Goal: Task Accomplishment & Management: Use online tool/utility

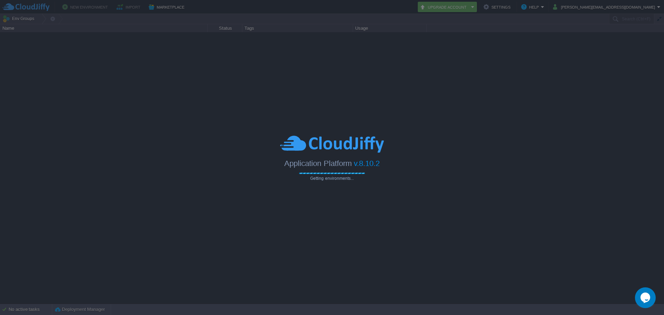
type input "Search (Ctrl+F)"
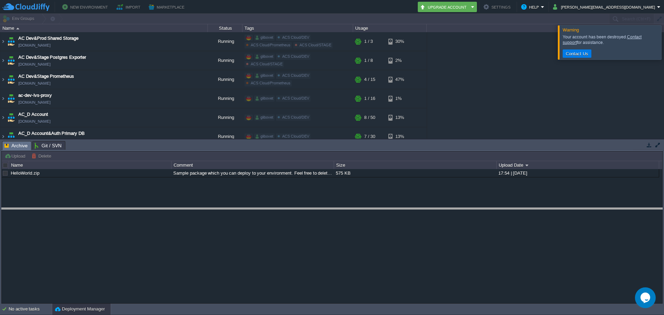
drag, startPoint x: 172, startPoint y: 142, endPoint x: 156, endPoint y: 122, distance: 25.9
click at [172, 212] on body "New Environment Import Marketplace Bonus $0.00 Upgrade Account Settings Help [P…" at bounding box center [332, 157] width 664 height 315
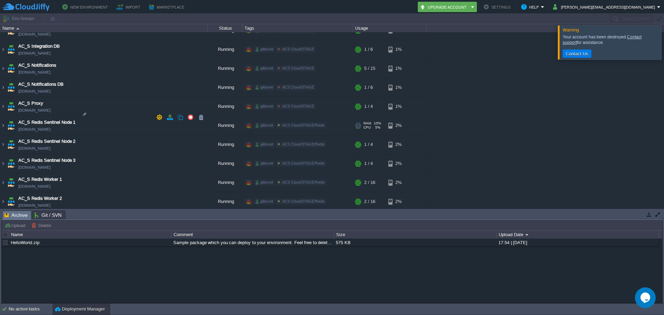
scroll to position [1037, 0]
click at [4, 98] on img at bounding box center [3, 107] width 6 height 19
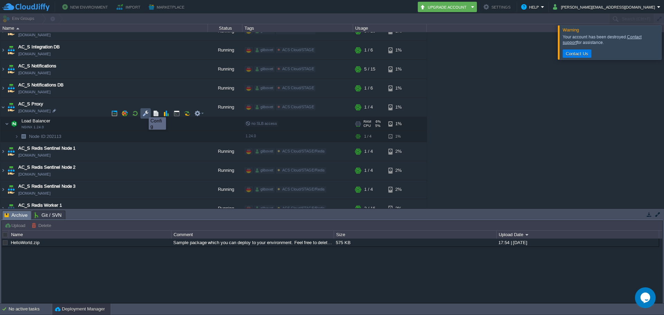
click at [146, 114] on button "button" at bounding box center [145, 113] width 6 height 6
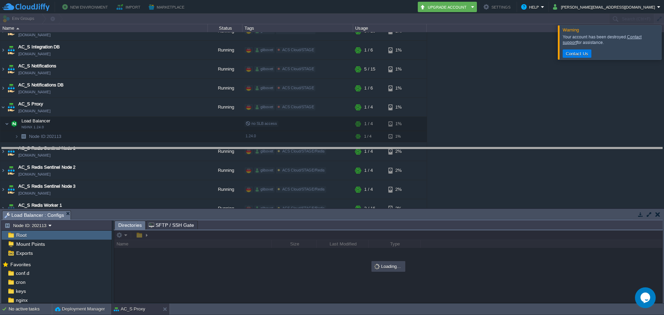
drag, startPoint x: 158, startPoint y: 213, endPoint x: 172, endPoint y: 123, distance: 91.3
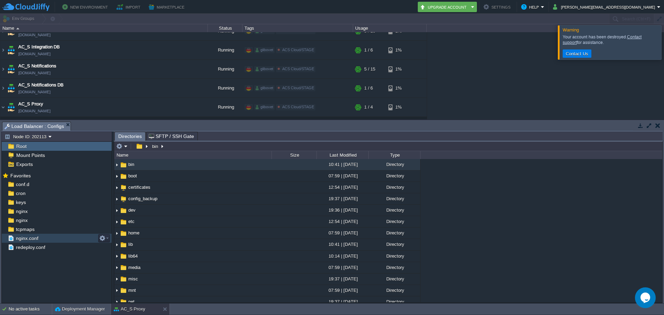
click at [46, 239] on div "nginx.conf" at bounding box center [57, 238] width 110 height 9
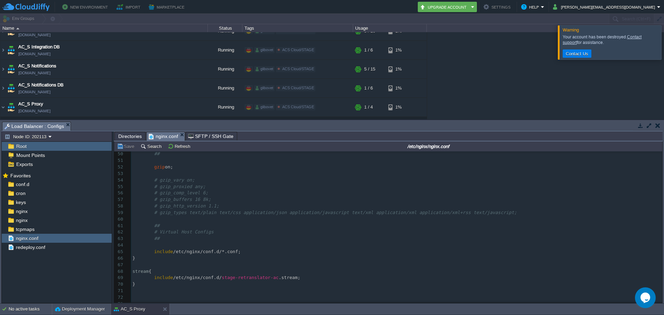
scroll to position [0, 0]
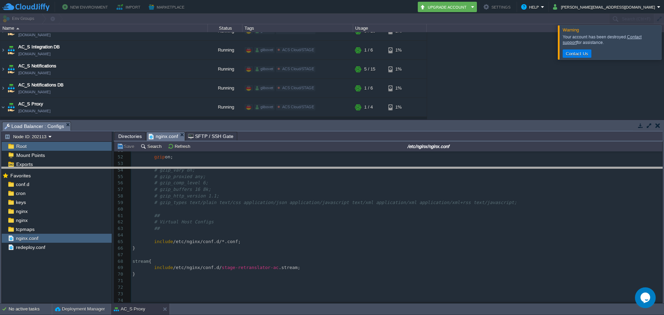
drag, startPoint x: 318, startPoint y: 126, endPoint x: 317, endPoint y: 187, distance: 61.6
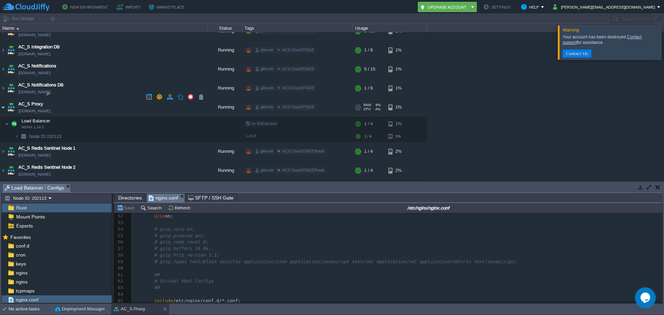
click at [2, 98] on img at bounding box center [3, 107] width 6 height 19
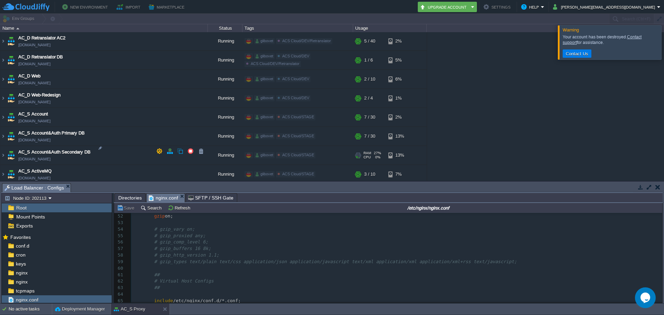
scroll to position [622, 0]
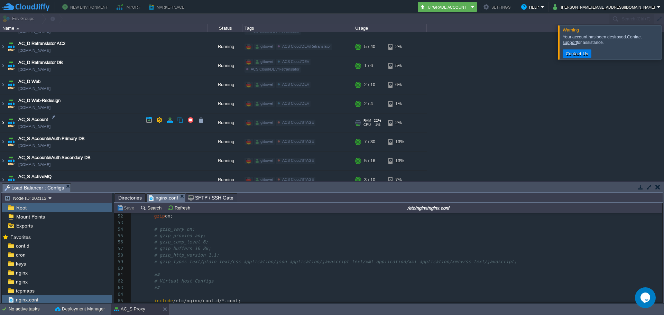
click at [2, 120] on img at bounding box center [3, 122] width 6 height 19
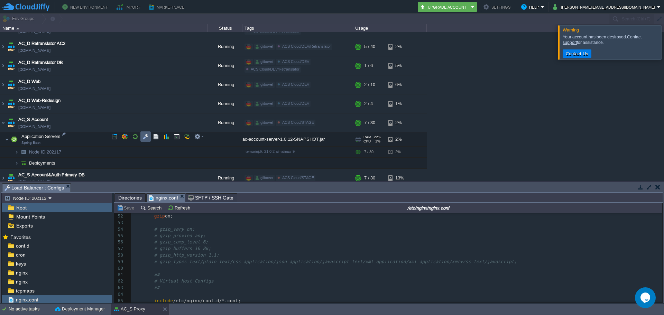
click at [145, 138] on button "button" at bounding box center [145, 136] width 6 height 6
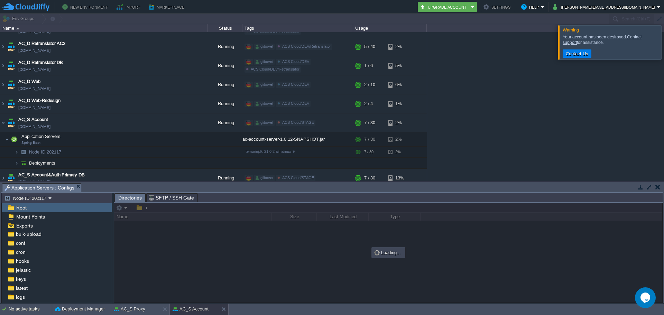
scroll to position [45, 0]
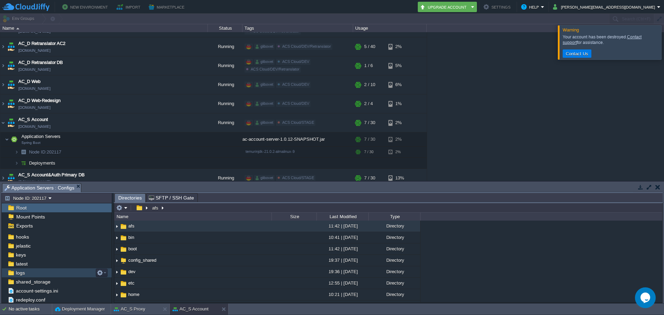
click at [25, 269] on div "logs" at bounding box center [57, 272] width 110 height 9
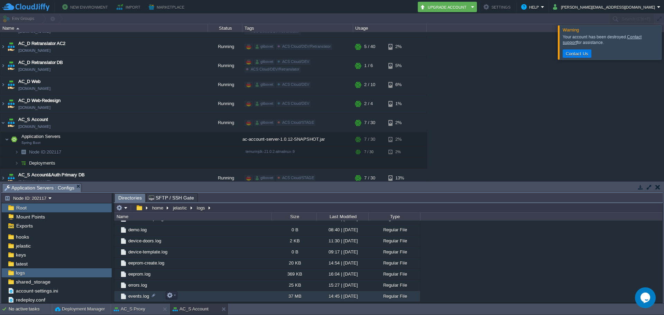
scroll to position [242, 0]
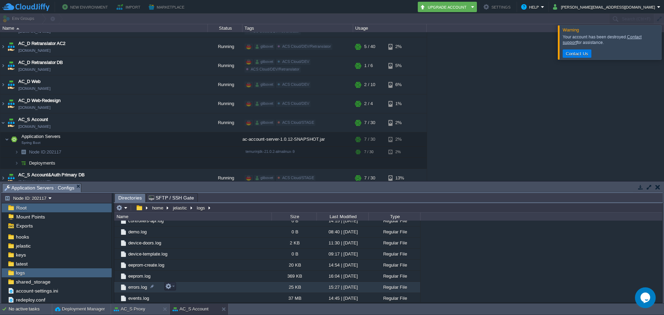
click at [137, 288] on span "errors.log" at bounding box center [137, 287] width 21 height 6
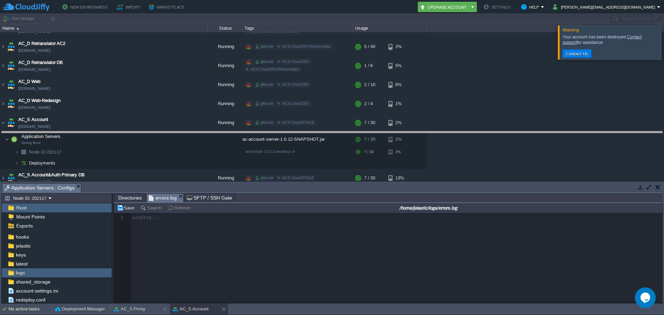
scroll to position [2, 0]
drag, startPoint x: 282, startPoint y: 186, endPoint x: 289, endPoint y: 115, distance: 71.9
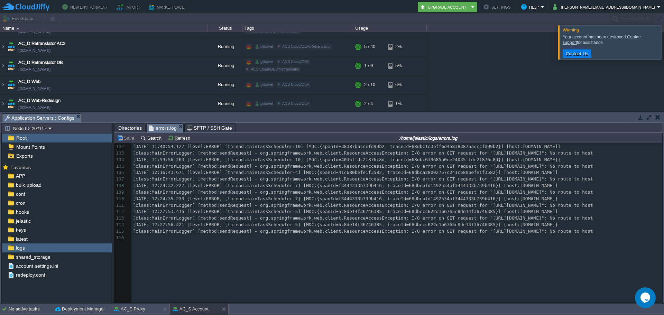
scroll to position [960, 0]
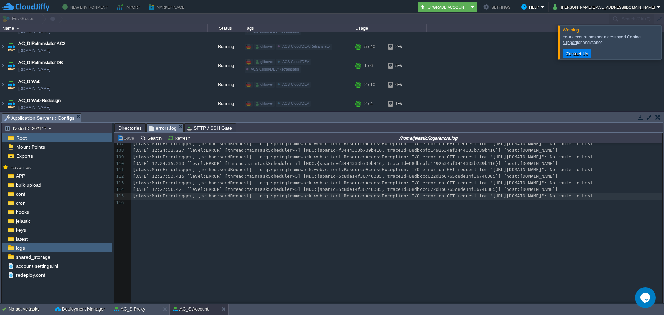
click at [191, 206] on div "116 [DATE] 01:07:33.576 [level:ERROR] [thread:mainTaskScheduler-4] [MDC:{spanId…" at bounding box center [396, 105] width 531 height 202
click at [241, 198] on span "[class:MainErrorLogger] [method:sendRequest] - org.springframework.web.client.R…" at bounding box center [363, 195] width 460 height 5
click at [297, 206] on div "116 [DATE] 01:07:33.576 [level:ERROR] [thread:mainTaskScheduler-4] [MDC:{spanId…" at bounding box center [396, 105] width 531 height 202
click at [43, 245] on div "logs" at bounding box center [57, 247] width 110 height 9
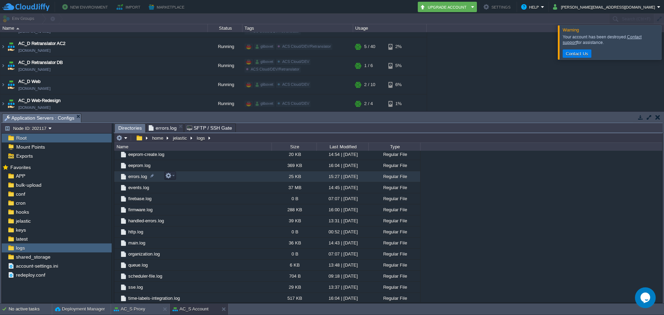
scroll to position [283, 0]
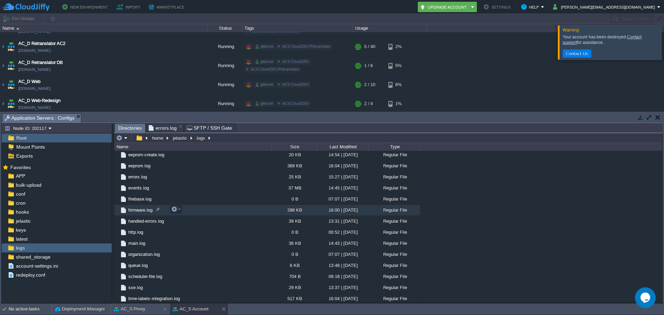
click at [140, 212] on span "firmware.log" at bounding box center [140, 210] width 26 height 6
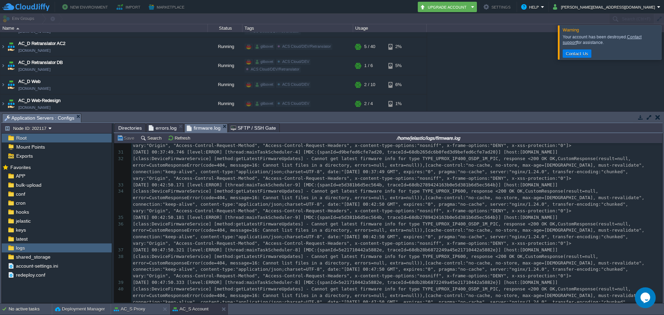
scroll to position [551, 0]
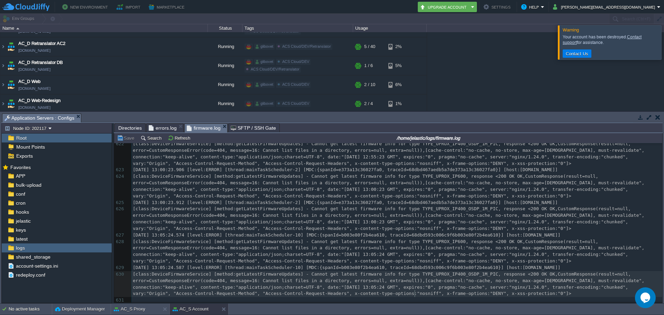
click at [419, 294] on pre "[class:DeviceFirmwareService] [method:getLatestFirmwareUpdates] - Cannot get la…" at bounding box center [396, 284] width 531 height 26
click at [158, 127] on span "errors.log" at bounding box center [163, 128] width 28 height 8
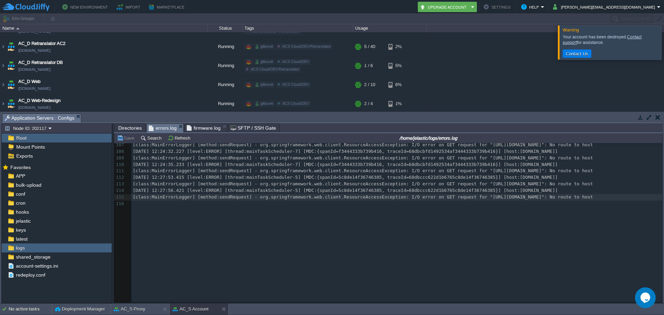
scroll to position [964, 0]
click at [176, 138] on button "Refresh" at bounding box center [180, 138] width 25 height 6
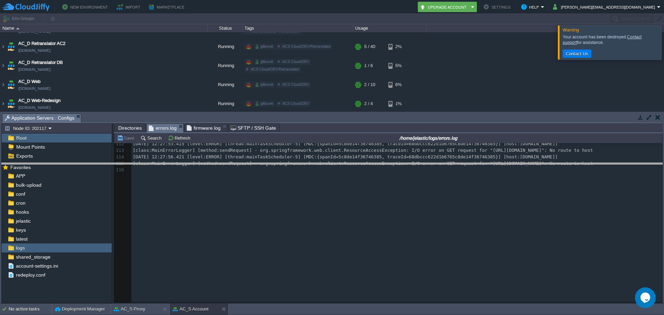
drag, startPoint x: 127, startPoint y: 115, endPoint x: 131, endPoint y: 197, distance: 81.7
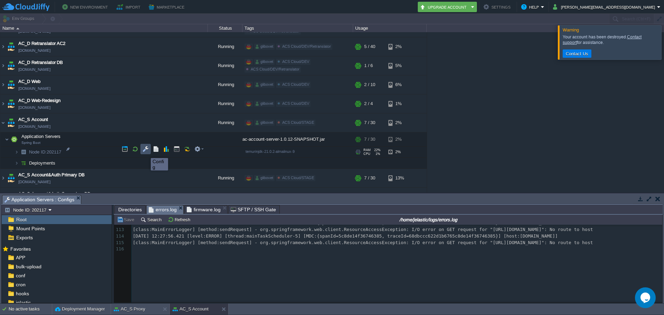
click at [146, 152] on button "button" at bounding box center [145, 149] width 6 height 6
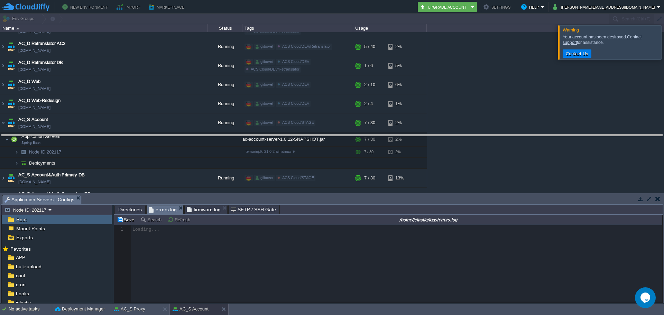
drag, startPoint x: 197, startPoint y: 198, endPoint x: 207, endPoint y: 122, distance: 76.7
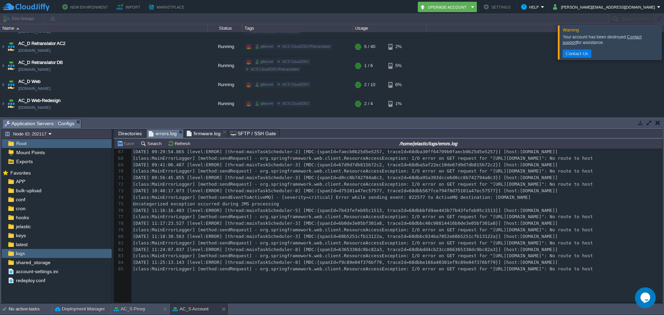
scroll to position [654, 0]
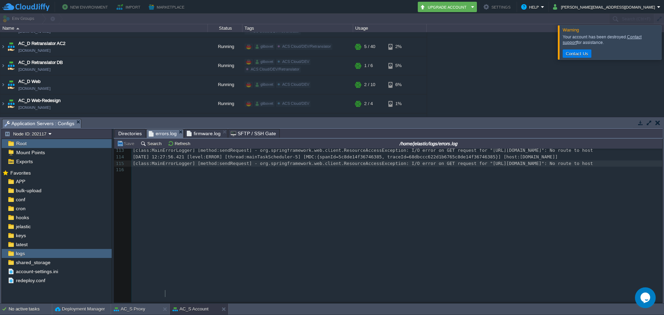
click at [173, 167] on pre "[class:MainErrorLogger] [method:sendRequest] - org.springframework.web.client.R…" at bounding box center [396, 163] width 531 height 7
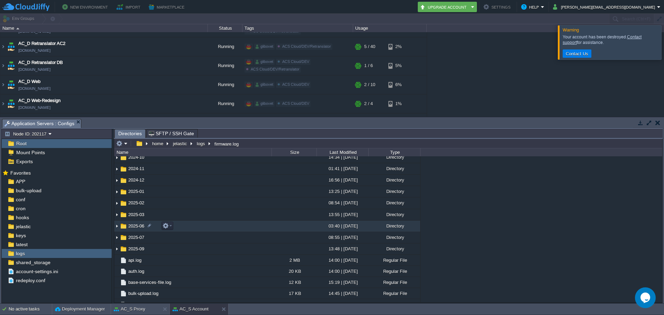
scroll to position [110, 0]
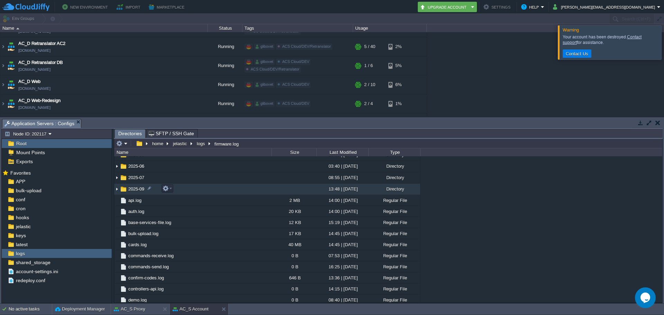
click at [118, 189] on img at bounding box center [117, 189] width 6 height 11
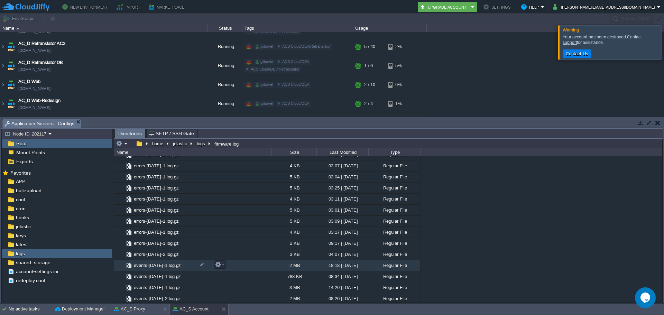
scroll to position [1389, 0]
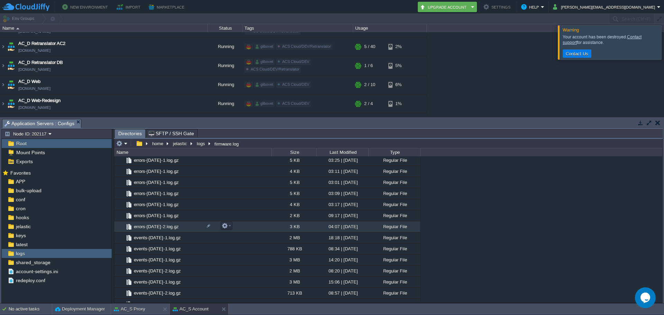
click at [176, 227] on span "errors-[DATE]-2.log.gz" at bounding box center [156, 227] width 47 height 6
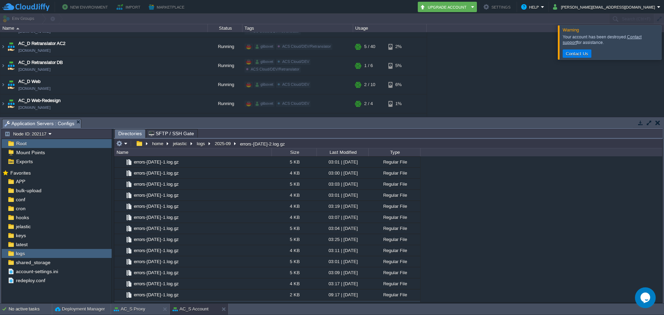
scroll to position [1216, 0]
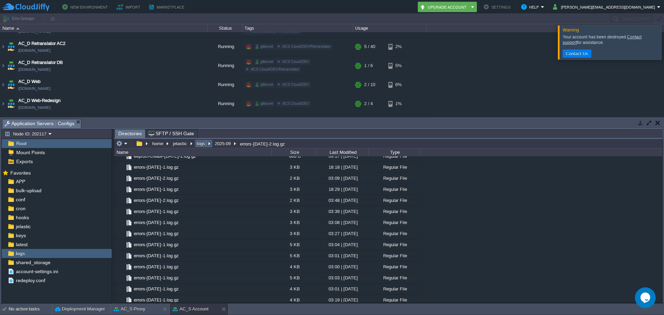
click at [204, 147] on button "logs" at bounding box center [201, 143] width 11 height 6
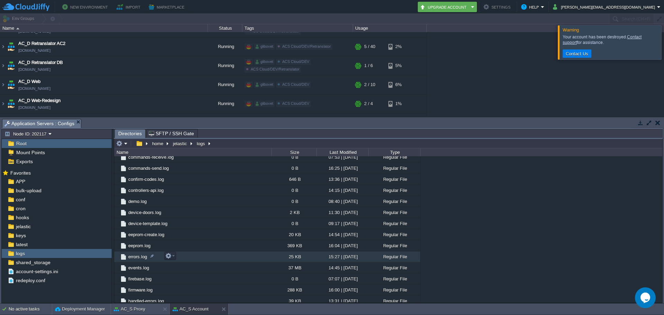
scroll to position [207, 0]
click at [134, 259] on span "errors.log" at bounding box center [137, 258] width 21 height 6
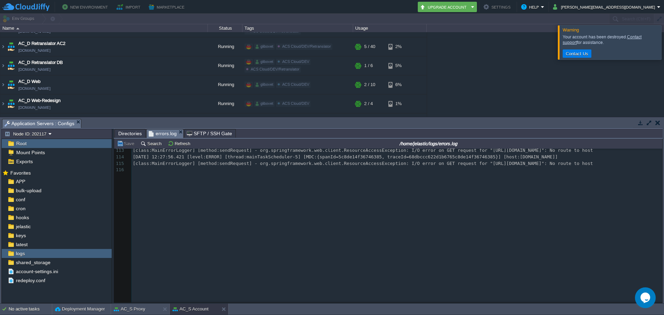
scroll to position [970, 0]
type textarea "ResourceAccessException"
drag, startPoint x: 354, startPoint y: 285, endPoint x: 411, endPoint y: 284, distance: 56.7
click at [25, 253] on span "logs" at bounding box center [20, 253] width 11 height 6
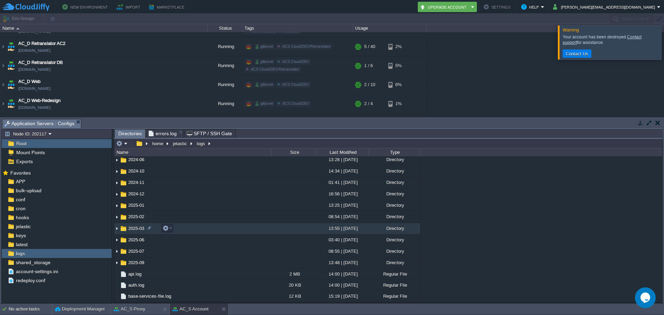
scroll to position [35, 0]
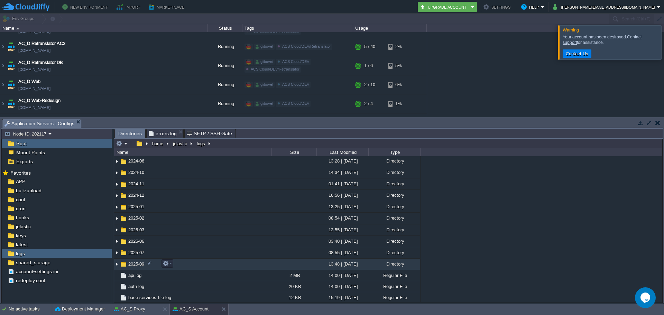
click at [135, 266] on span "2025-09" at bounding box center [136, 264] width 18 height 6
click at [130, 264] on span "2025-09" at bounding box center [136, 264] width 18 height 6
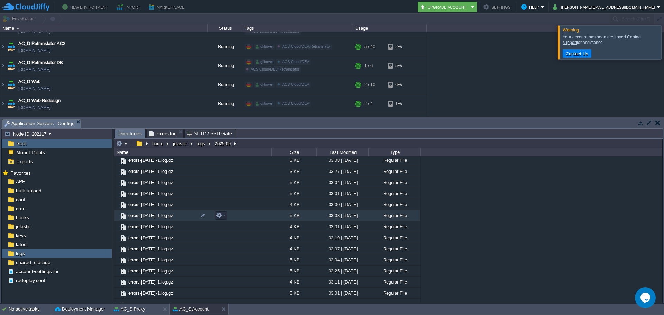
scroll to position [1072, 0]
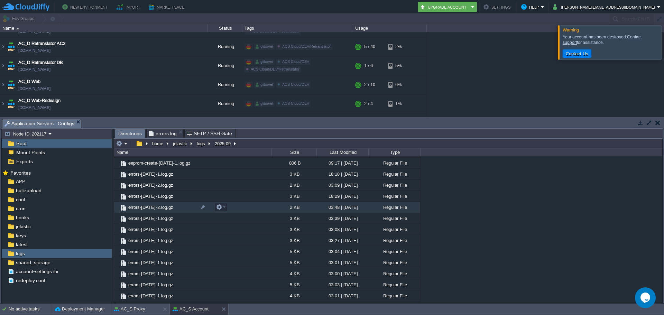
click at [152, 210] on span "errors-[DATE]-2.log.gz" at bounding box center [150, 207] width 47 height 6
click at [161, 195] on span "errors-[DATE]-1.log.gz" at bounding box center [150, 196] width 47 height 6
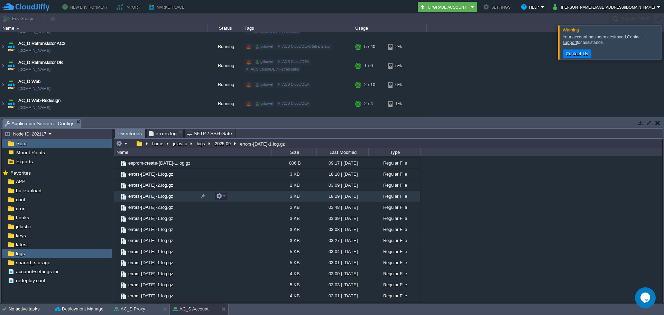
click at [161, 195] on span "errors-[DATE]-1.log.gz" at bounding box center [150, 196] width 47 height 6
drag, startPoint x: 151, startPoint y: 195, endPoint x: 141, endPoint y: 201, distance: 11.5
click at [141, 201] on td "errors-[DATE]-1.log.gz" at bounding box center [192, 196] width 157 height 11
click at [223, 197] on em at bounding box center [220, 196] width 9 height 6
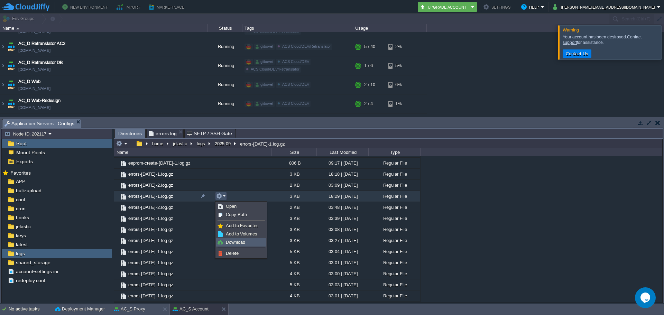
click at [236, 243] on span "Download" at bounding box center [235, 242] width 19 height 5
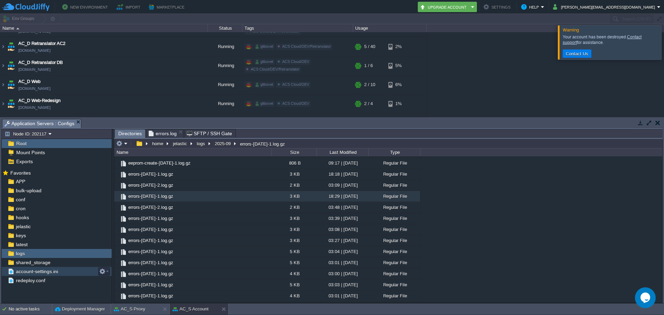
click at [48, 273] on span "account-settings.ini" at bounding box center [37, 271] width 45 height 6
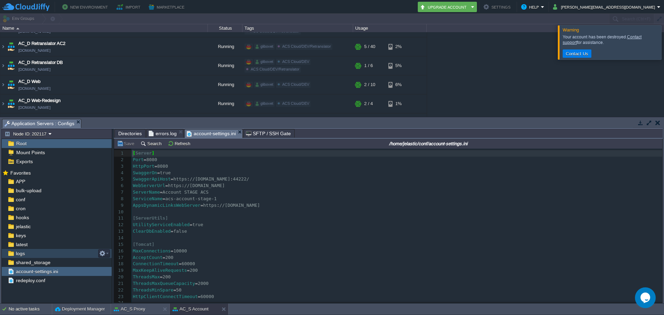
scroll to position [2, 0]
click at [22, 251] on span "logs" at bounding box center [20, 253] width 11 height 6
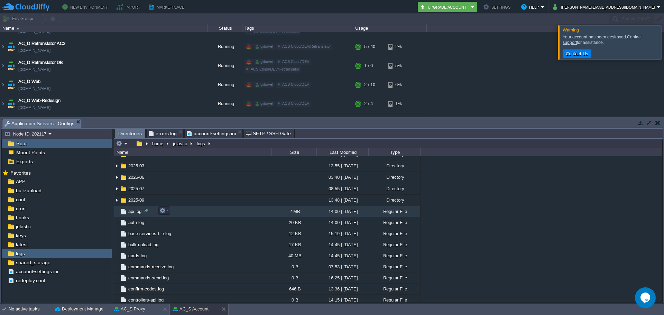
scroll to position [81, 0]
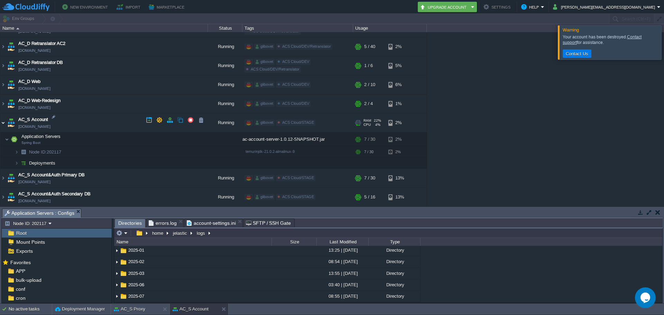
click at [2, 119] on img at bounding box center [3, 122] width 6 height 19
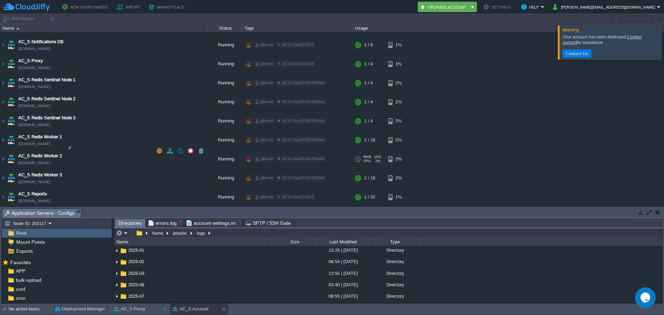
scroll to position [1044, 0]
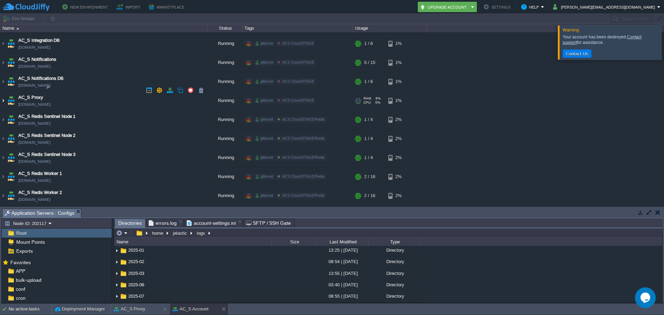
click at [4, 92] on img at bounding box center [3, 100] width 6 height 19
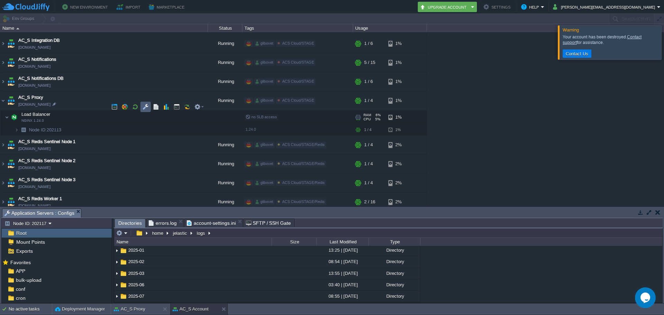
click at [146, 109] on button "button" at bounding box center [145, 107] width 6 height 6
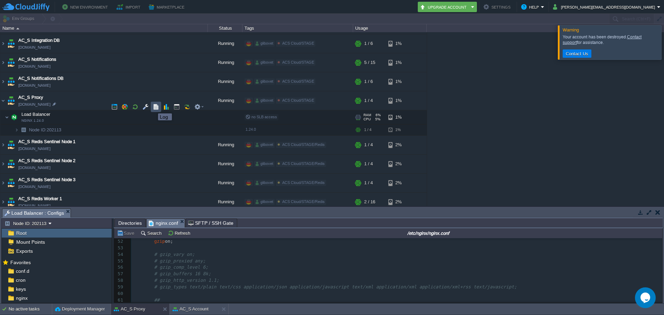
click at [158, 107] on button "button" at bounding box center [156, 107] width 6 height 6
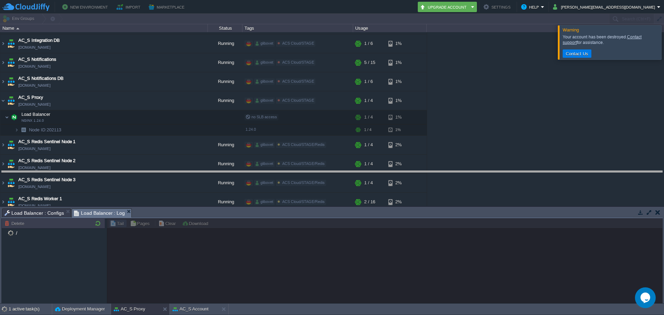
drag, startPoint x: 181, startPoint y: 213, endPoint x: 183, endPoint y: 151, distance: 61.6
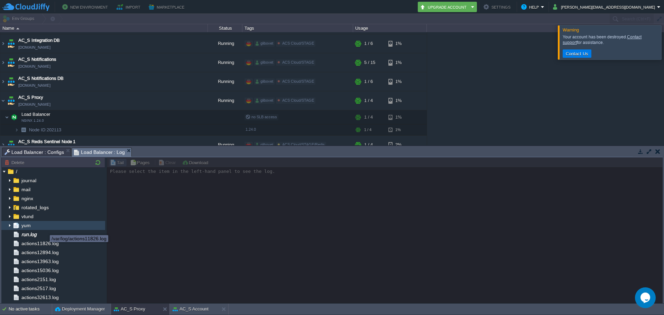
scroll to position [0, 0]
click at [47, 236] on div "run.log" at bounding box center [53, 235] width 104 height 9
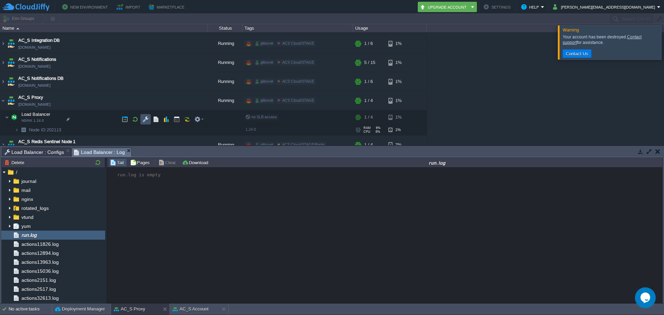
click at [147, 122] on button "button" at bounding box center [145, 119] width 6 height 6
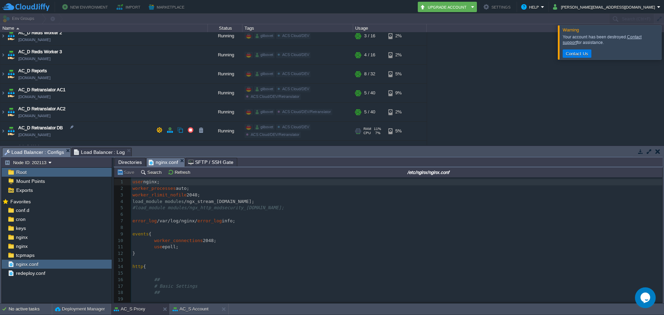
scroll to position [629, 0]
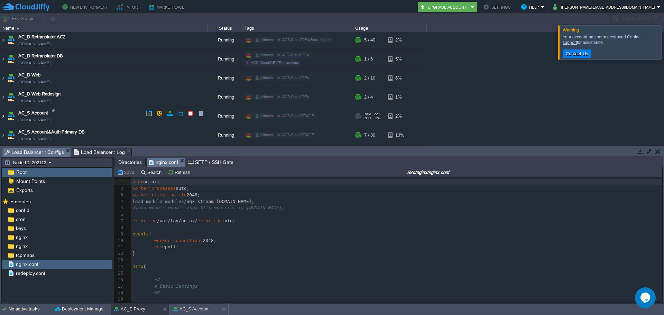
click at [1, 112] on img at bounding box center [3, 116] width 6 height 19
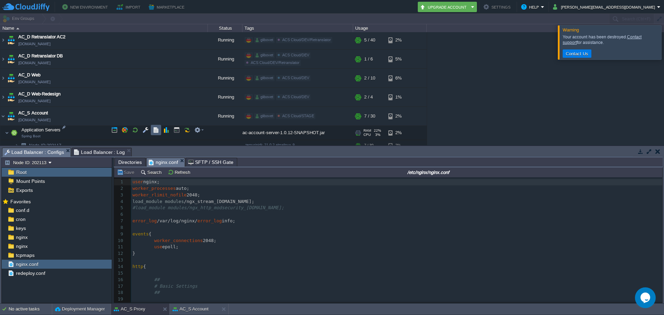
click at [155, 130] on button "button" at bounding box center [156, 130] width 6 height 6
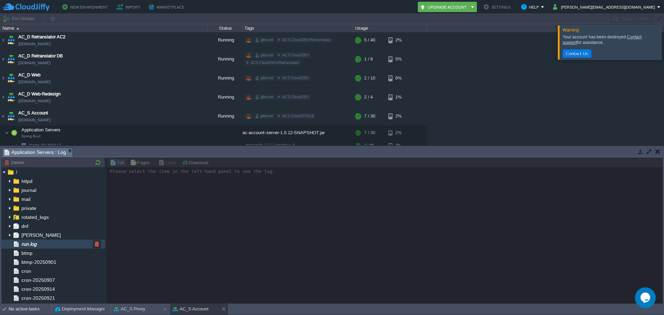
click at [44, 247] on div "run.log" at bounding box center [53, 244] width 104 height 9
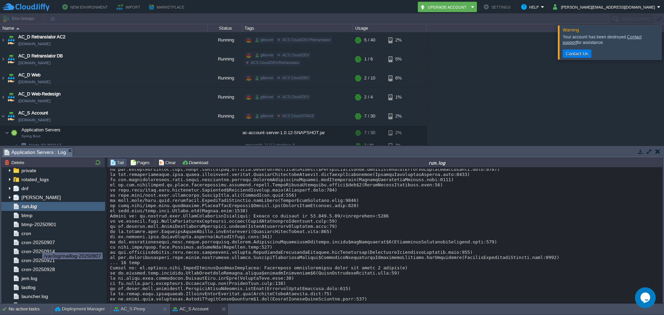
scroll to position [0, 0]
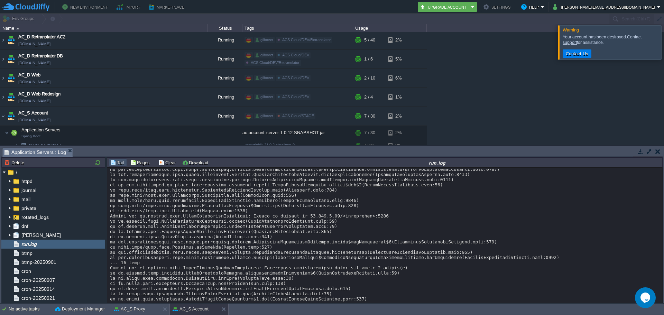
click at [70, 148] on em "Application Servers : Log" at bounding box center [38, 152] width 68 height 9
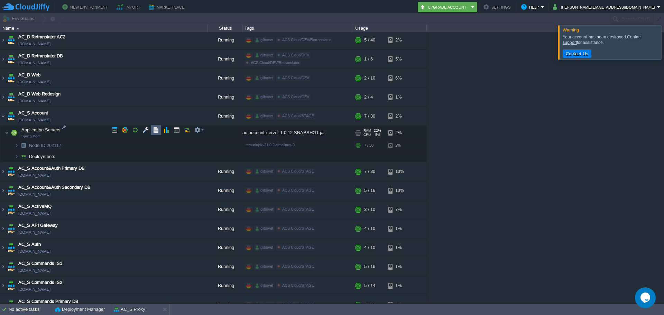
click at [156, 130] on button "button" at bounding box center [156, 130] width 6 height 6
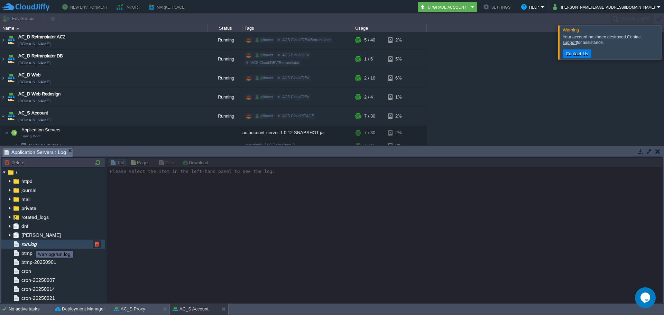
click at [31, 244] on span "run.log" at bounding box center [29, 244] width 18 height 6
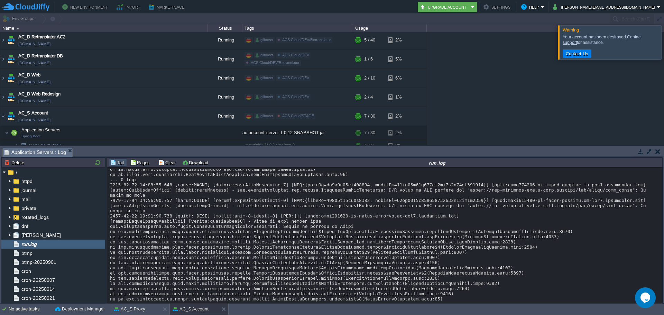
scroll to position [4482, 0]
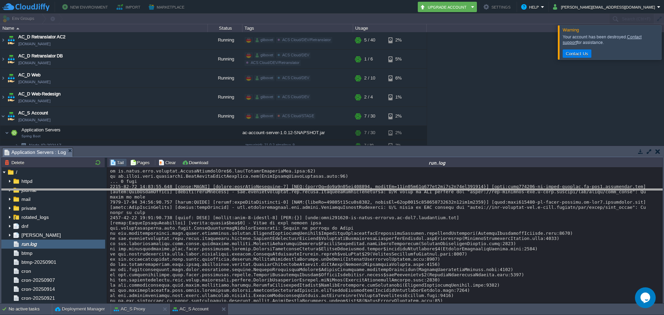
drag, startPoint x: 226, startPoint y: 152, endPoint x: 228, endPoint y: 198, distance: 45.3
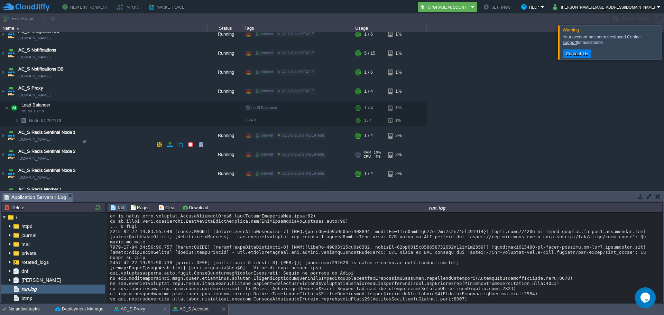
scroll to position [1086, 0]
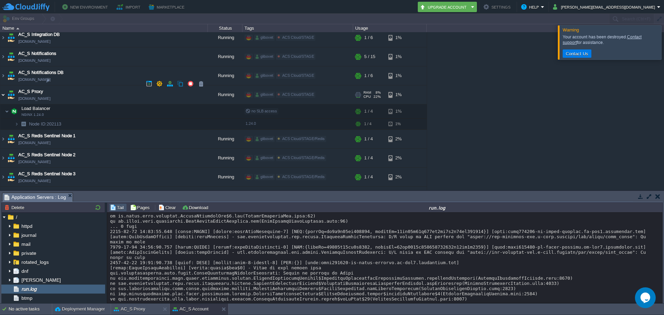
click at [2, 85] on img at bounding box center [3, 94] width 6 height 19
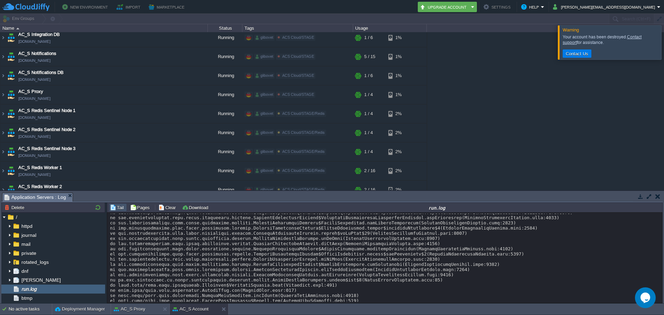
scroll to position [4551, 0]
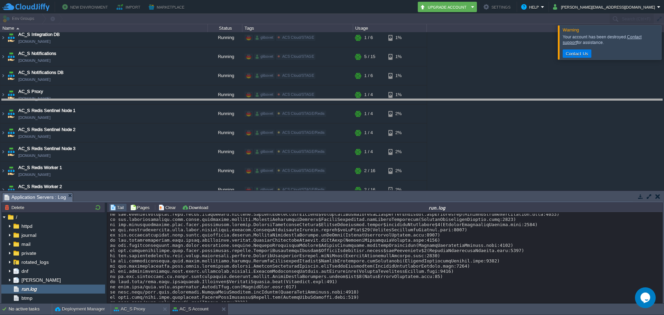
drag, startPoint x: 318, startPoint y: 200, endPoint x: 330, endPoint y: 98, distance: 102.4
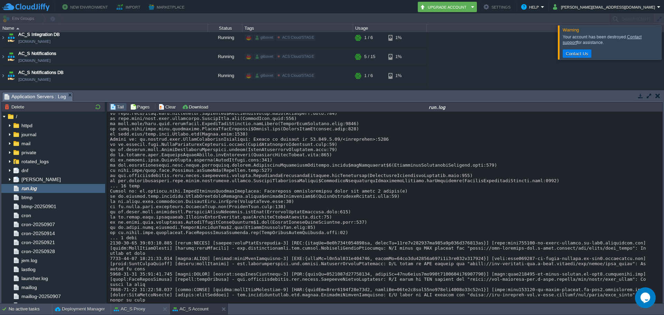
scroll to position [4876, 0]
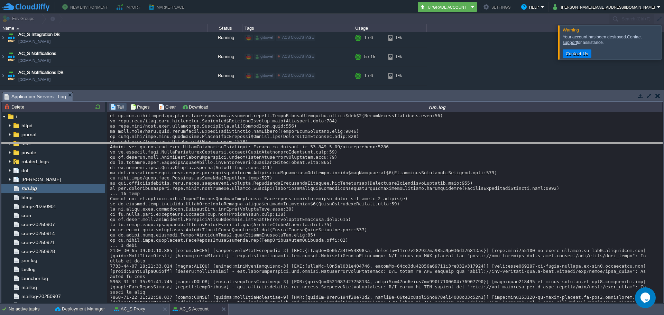
drag, startPoint x: 170, startPoint y: 95, endPoint x: 189, endPoint y: 226, distance: 132.4
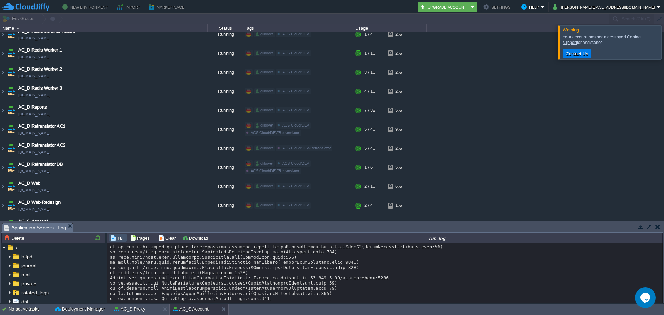
scroll to position [637, 0]
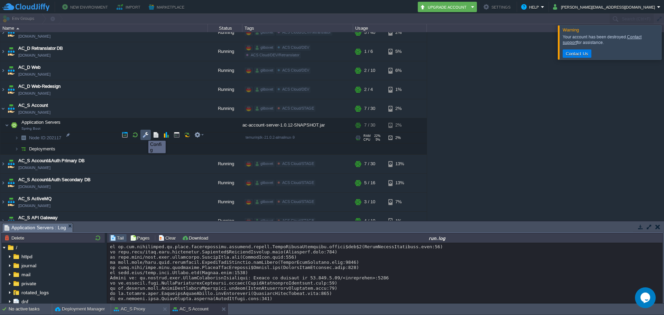
click at [143, 135] on button "button" at bounding box center [145, 135] width 6 height 6
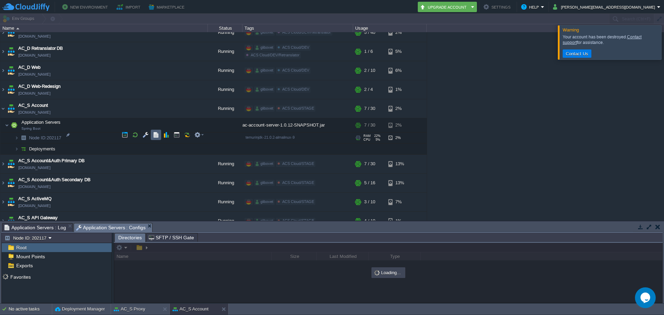
click at [155, 136] on button "button" at bounding box center [156, 135] width 6 height 6
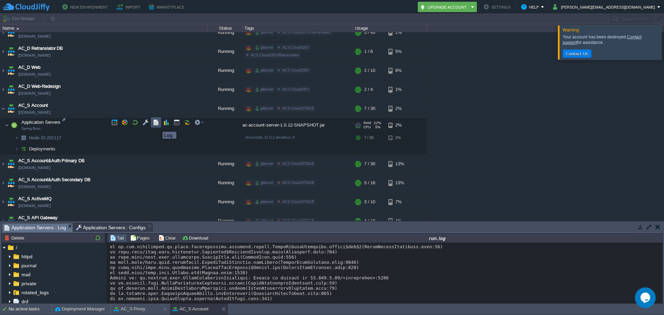
click at [157, 125] on button "button" at bounding box center [156, 122] width 6 height 6
click at [157, 133] on button "button" at bounding box center [156, 135] width 6 height 6
click at [141, 137] on td at bounding box center [145, 135] width 10 height 10
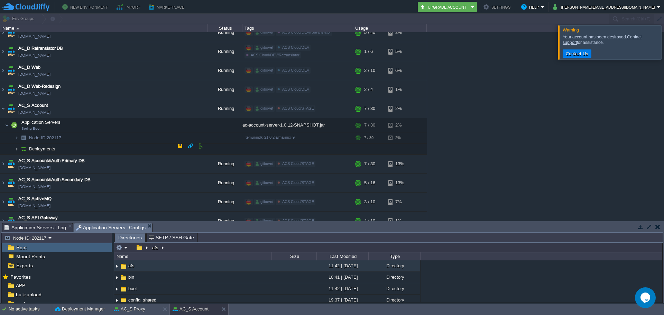
click at [15, 145] on img at bounding box center [17, 149] width 4 height 11
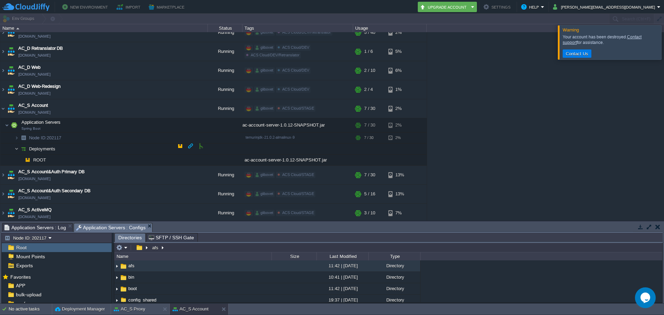
click at [15, 145] on img at bounding box center [17, 149] width 4 height 11
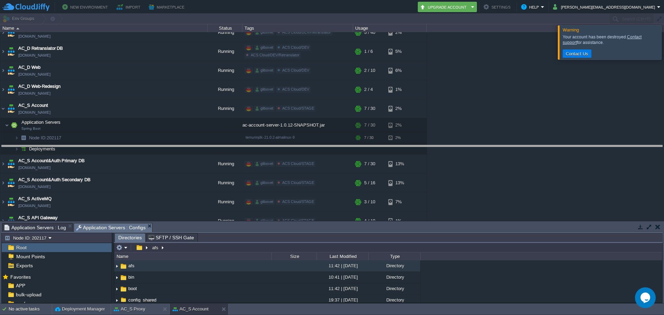
drag, startPoint x: 172, startPoint y: 227, endPoint x: 177, endPoint y: 156, distance: 71.1
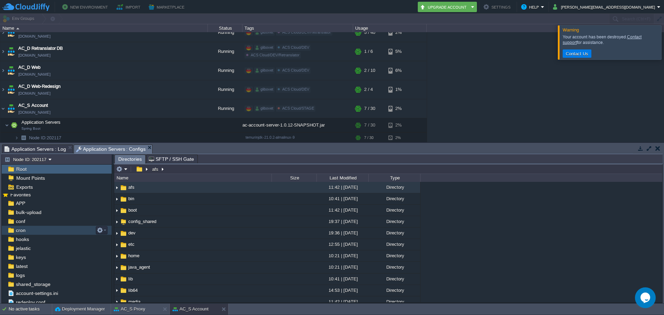
scroll to position [6, 0]
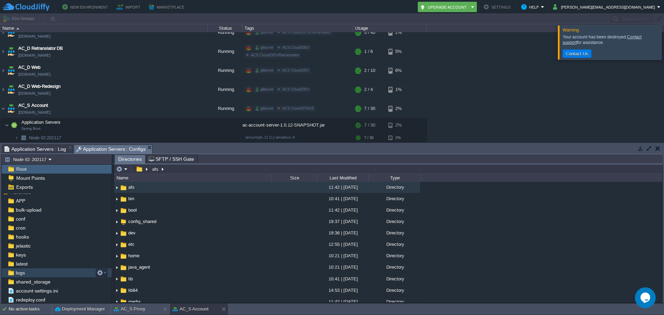
click at [41, 274] on div "logs" at bounding box center [57, 272] width 110 height 9
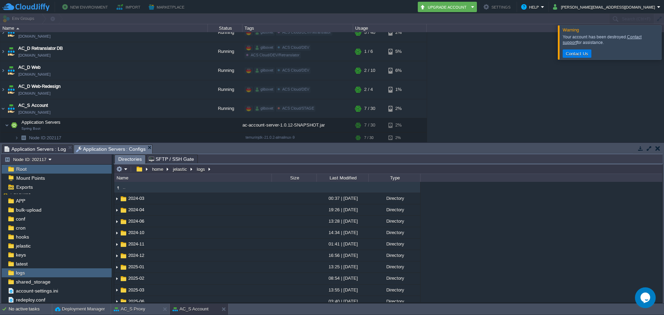
click at [29, 150] on span "Application Servers : Log" at bounding box center [35, 149] width 62 height 8
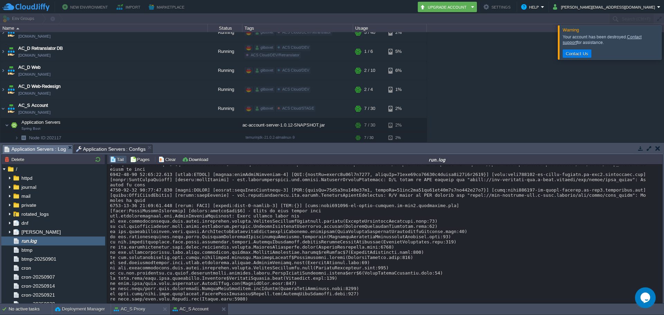
scroll to position [5101, 0]
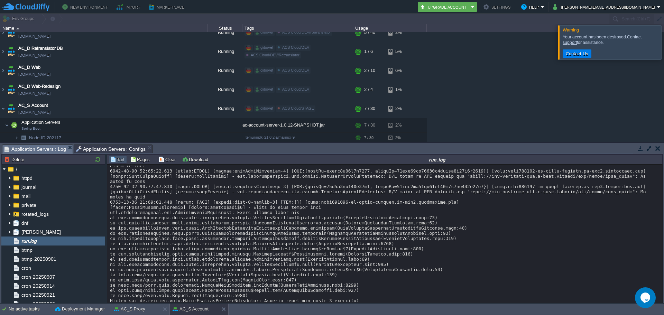
click at [108, 148] on span "Application Servers : Configs" at bounding box center [111, 149] width 70 height 8
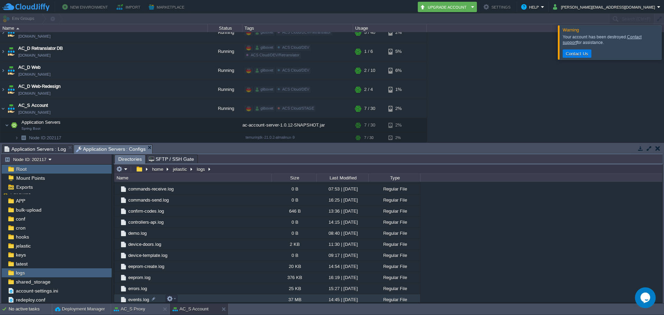
scroll to position [242, 0]
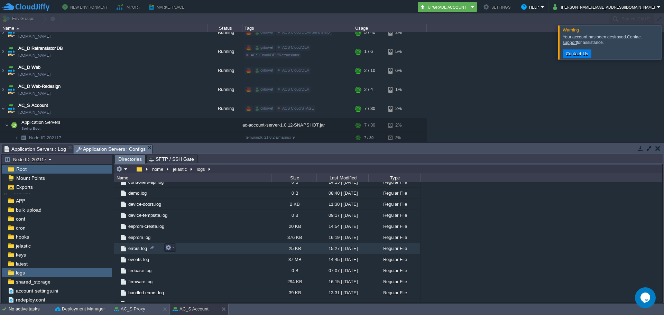
click at [133, 247] on span "errors.log" at bounding box center [137, 249] width 21 height 6
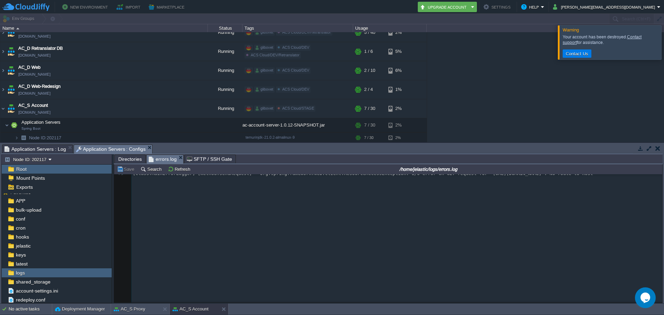
scroll to position [795, 0]
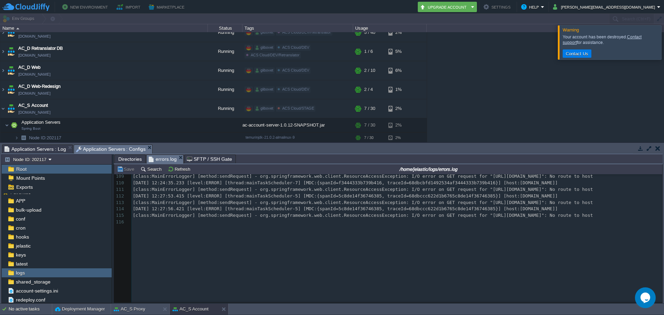
click at [48, 148] on span "Application Servers : Log" at bounding box center [35, 149] width 62 height 8
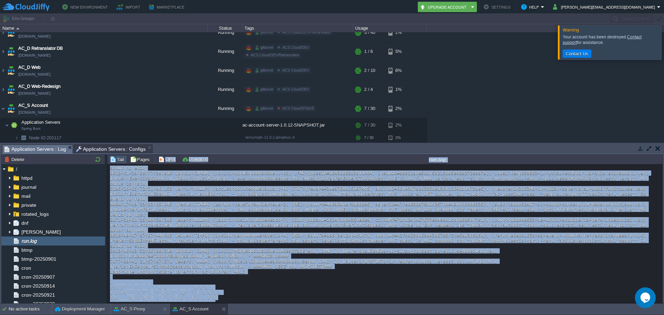
scroll to position [1012, 0]
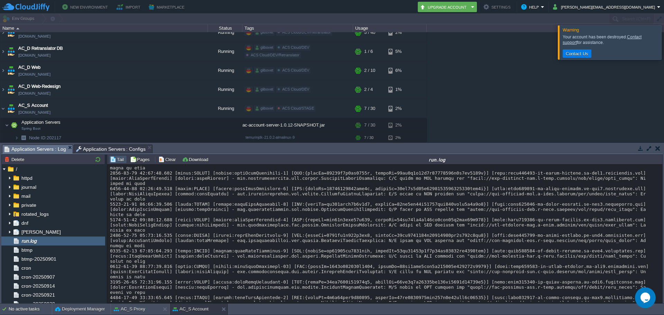
drag, startPoint x: 326, startPoint y: 296, endPoint x: 110, endPoint y: 190, distance: 240.2
click at [110, 190] on div "Loading..." at bounding box center [384, 234] width 555 height 138
copy div "[DATE] 06:17:36.992 [level: INFO] [thread:main] [MDC:{}] [host:[DOMAIN_NAME]] […"
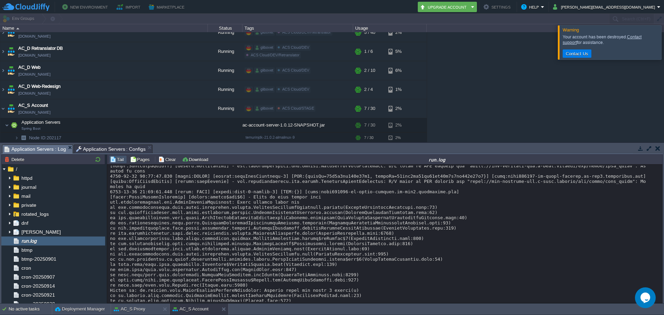
scroll to position [5122, 0]
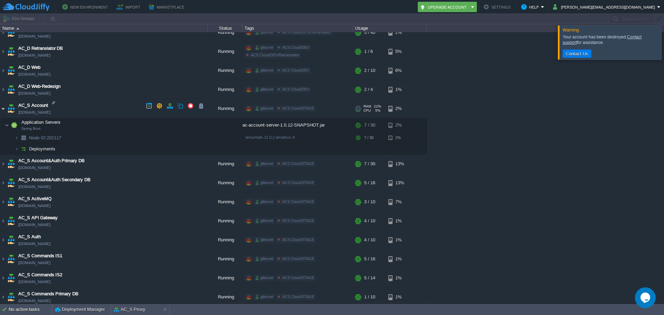
click at [3, 104] on img at bounding box center [3, 108] width 6 height 19
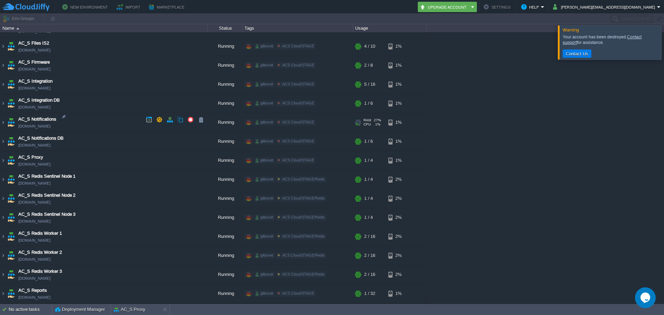
scroll to position [982, 0]
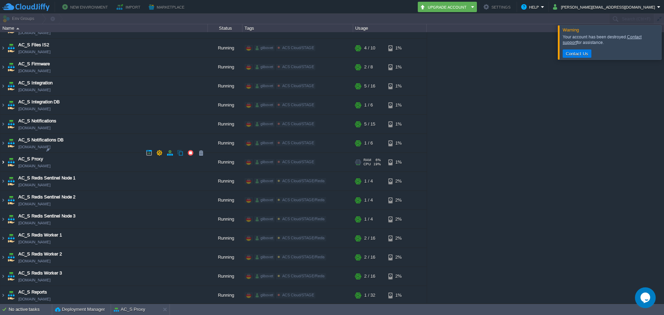
click at [5, 155] on img at bounding box center [3, 162] width 6 height 19
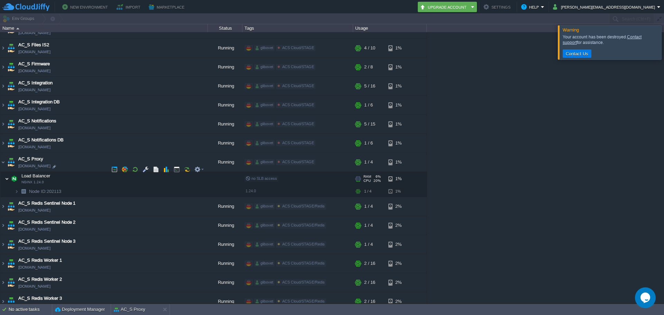
click at [6, 172] on img at bounding box center [7, 179] width 4 height 14
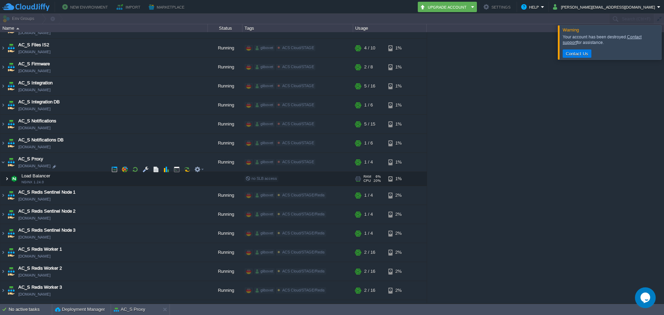
click at [6, 172] on img at bounding box center [7, 179] width 4 height 14
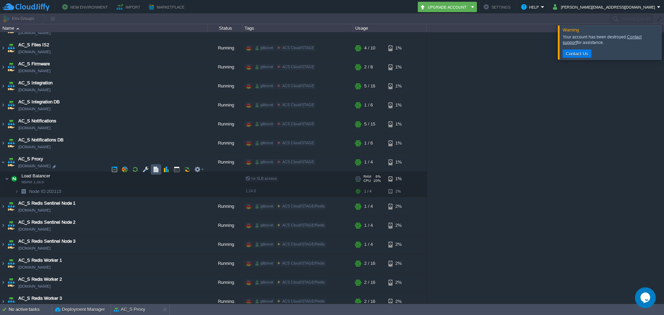
click at [158, 172] on button "button" at bounding box center [156, 169] width 6 height 6
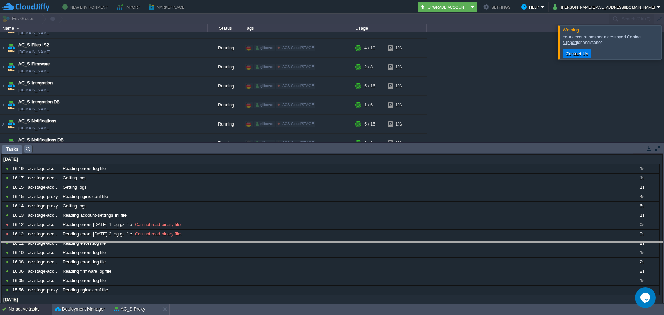
drag, startPoint x: 148, startPoint y: 150, endPoint x: 169, endPoint y: 249, distance: 101.1
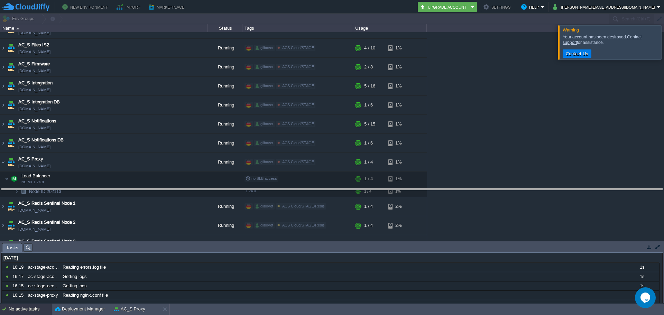
drag, startPoint x: 112, startPoint y: 249, endPoint x: 114, endPoint y: 182, distance: 67.1
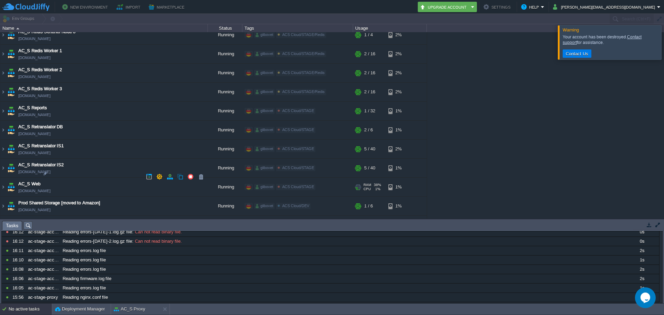
scroll to position [1195, 0]
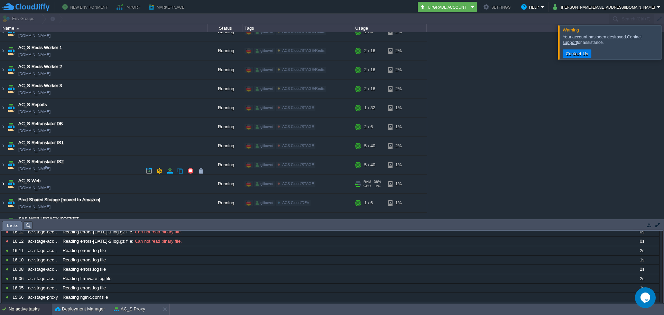
click at [3, 175] on img at bounding box center [3, 184] width 6 height 19
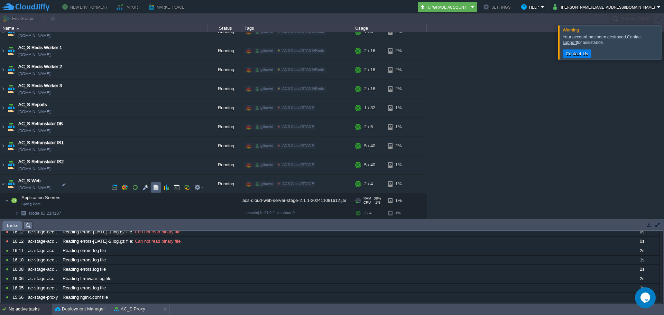
click at [159, 188] on td at bounding box center [156, 187] width 10 height 10
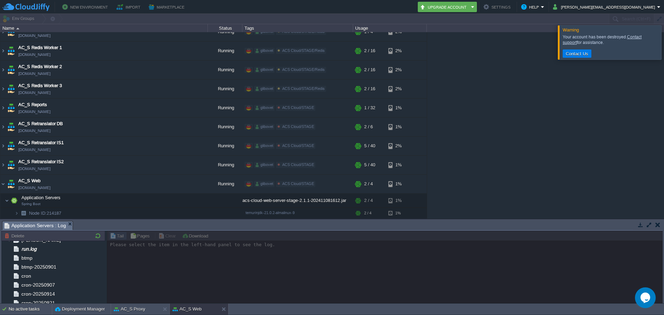
scroll to position [69, 0]
click at [54, 246] on div "run.log" at bounding box center [53, 248] width 104 height 9
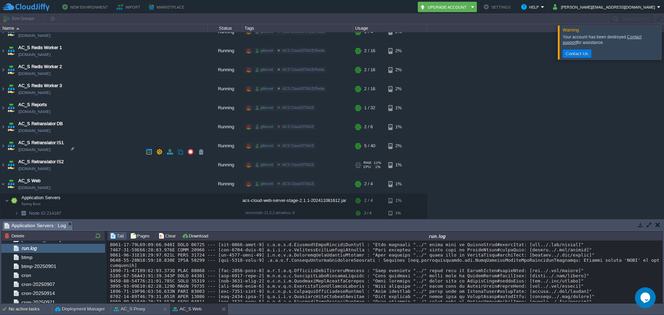
scroll to position [5271, 0]
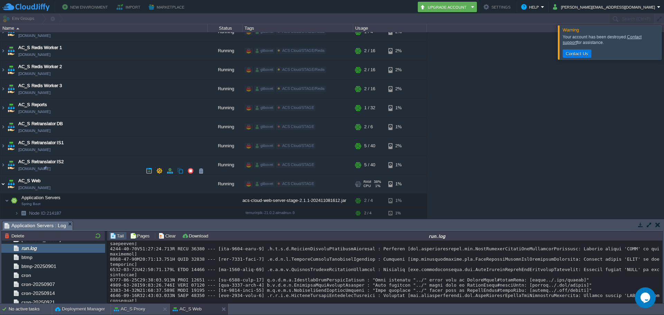
click at [3, 175] on img at bounding box center [3, 184] width 6 height 19
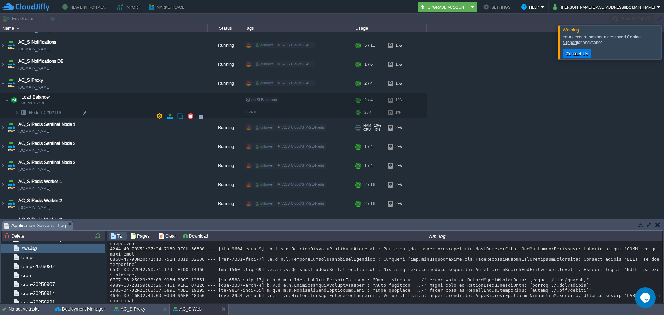
scroll to position [1057, 0]
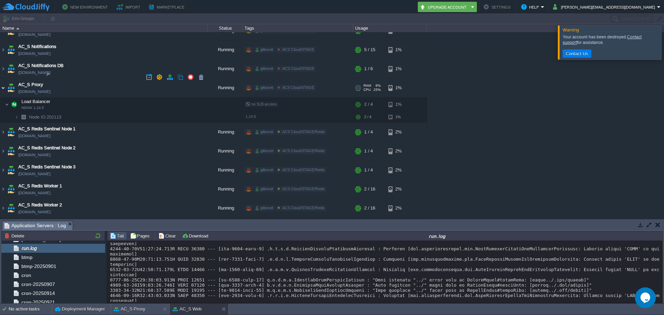
click at [2, 78] on img at bounding box center [3, 87] width 6 height 19
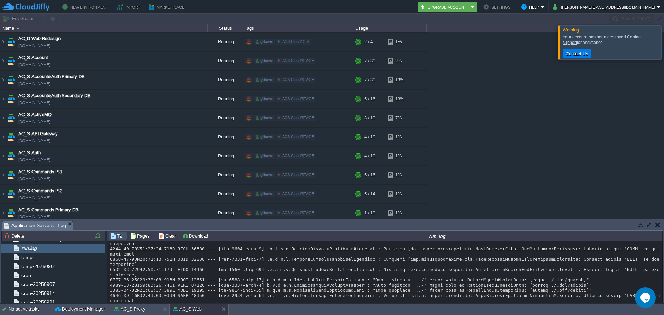
scroll to position [676, 0]
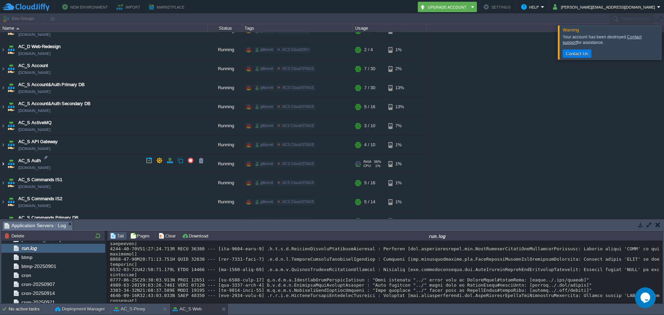
click at [2, 162] on img at bounding box center [3, 164] width 6 height 19
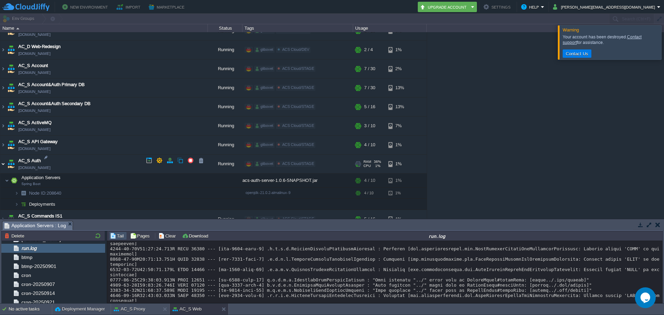
click at [2, 162] on img at bounding box center [3, 164] width 6 height 19
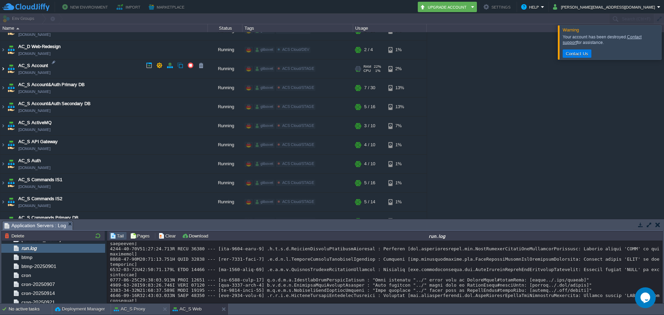
click at [4, 66] on img at bounding box center [3, 68] width 6 height 19
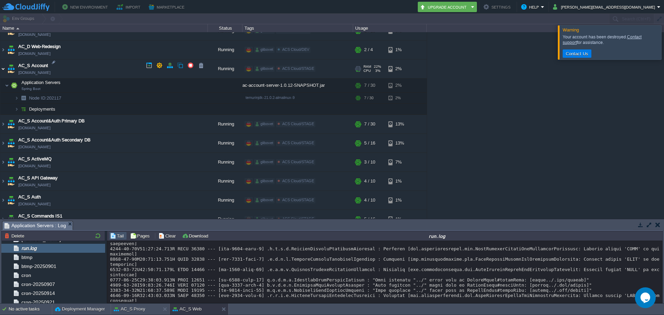
click at [2, 66] on img at bounding box center [3, 68] width 6 height 19
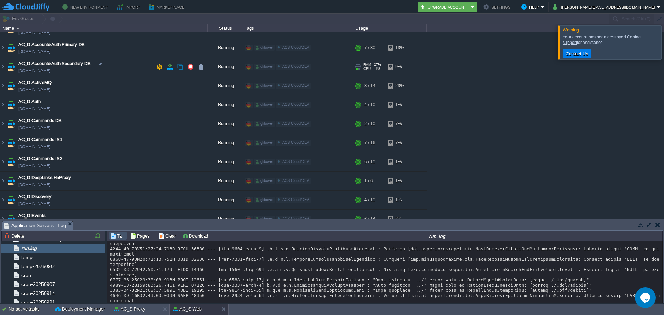
scroll to position [0, 0]
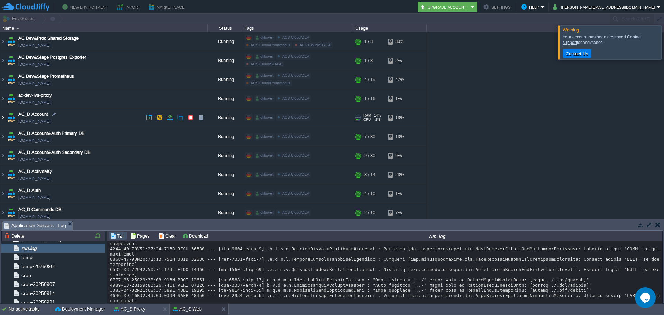
click at [2, 118] on img at bounding box center [3, 117] width 6 height 19
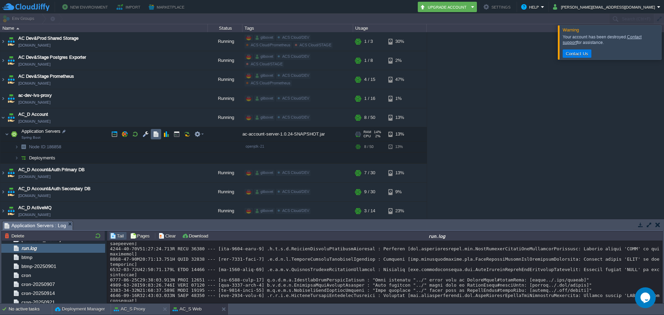
click at [159, 138] on td at bounding box center [156, 134] width 10 height 10
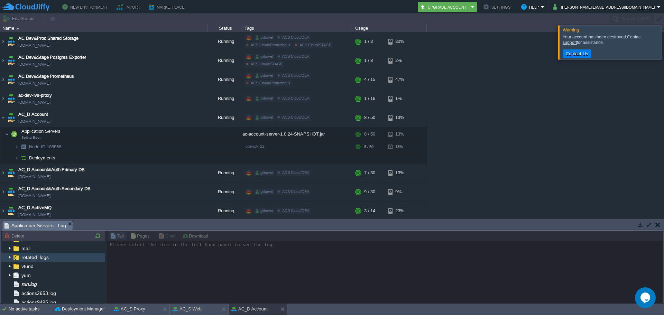
scroll to position [35, 0]
click at [27, 266] on span "run.log" at bounding box center [29, 265] width 18 height 6
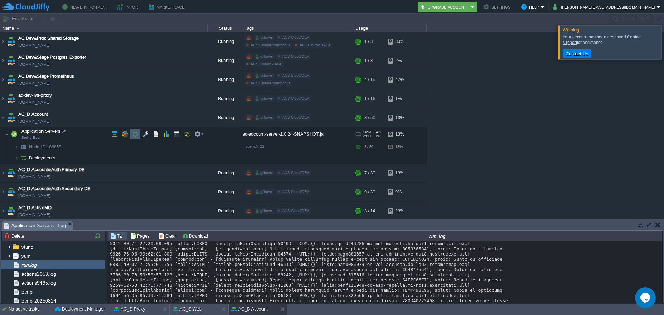
scroll to position [5178, 0]
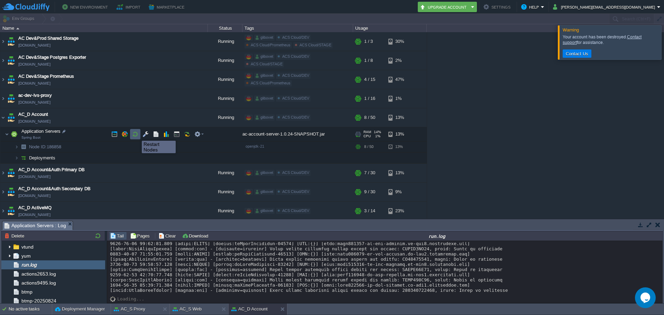
click at [137, 135] on button "button" at bounding box center [135, 134] width 6 height 6
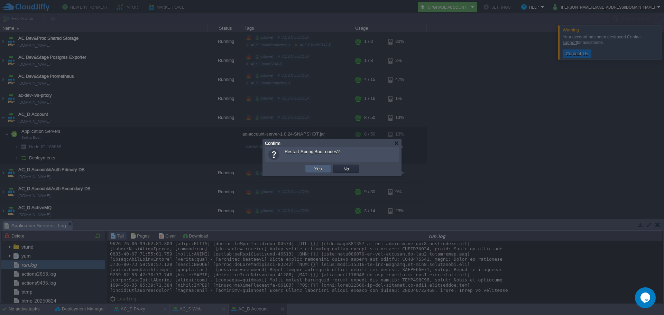
scroll to position [5188, 0]
click at [316, 170] on button "Yes" at bounding box center [318, 169] width 12 height 6
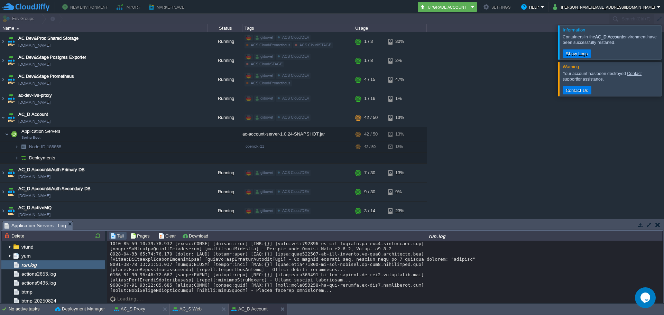
scroll to position [5364, 0]
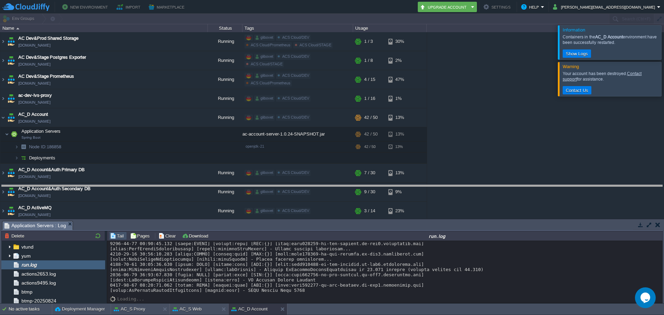
drag, startPoint x: 395, startPoint y: 223, endPoint x: 390, endPoint y: 181, distance: 42.2
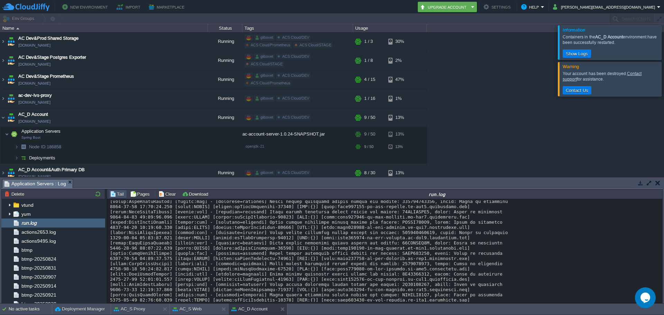
scroll to position [5323, 0]
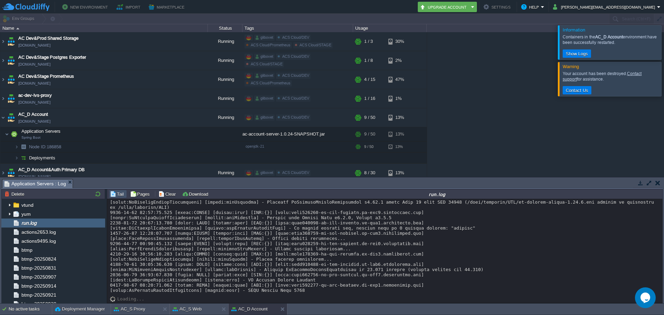
click at [658, 187] on div at bounding box center [648, 183] width 30 height 9
click at [658, 186] on button "button" at bounding box center [657, 183] width 5 height 6
